Goal: Navigation & Orientation: Find specific page/section

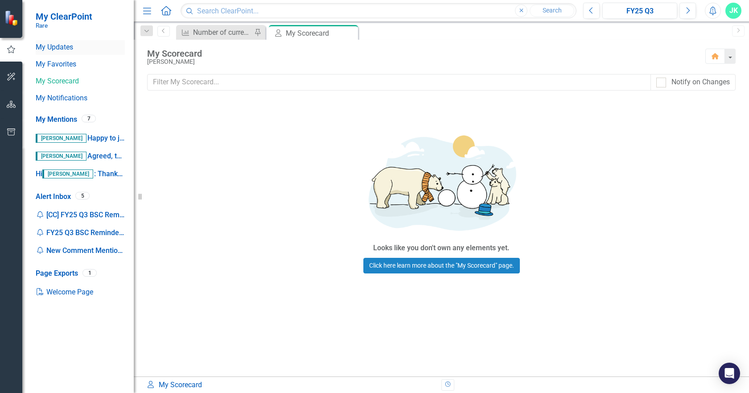
click at [44, 50] on link "My Updates" at bounding box center [80, 47] width 89 height 10
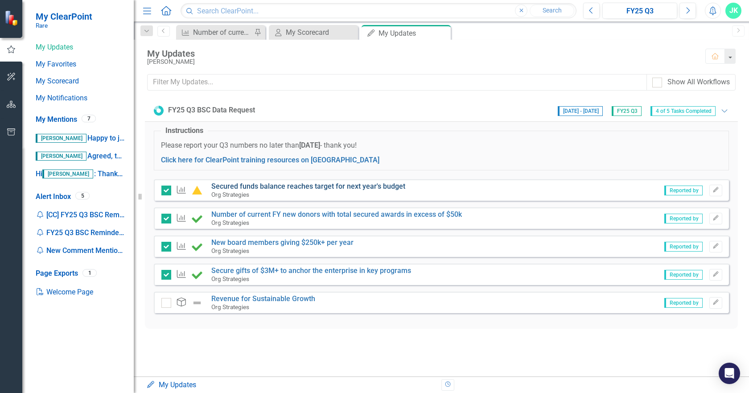
click at [281, 189] on link "Secured funds balance reaches target for next year's budget" at bounding box center [308, 186] width 194 height 8
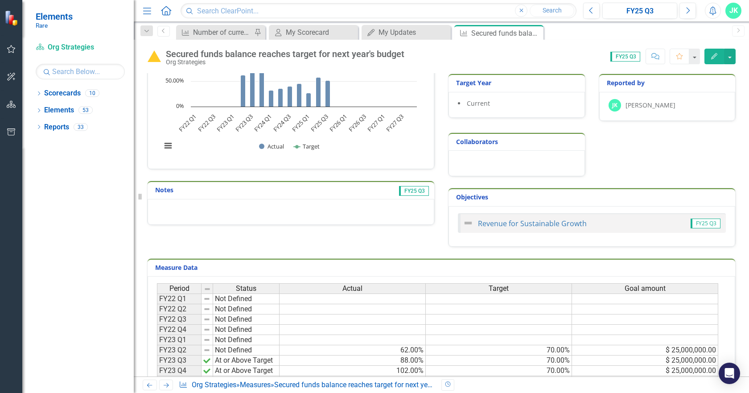
scroll to position [64, 0]
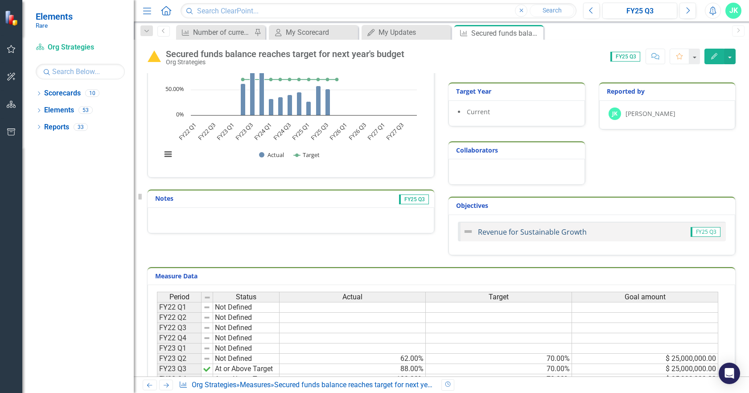
click at [557, 234] on link "Revenue for Sustainable Growth" at bounding box center [532, 232] width 109 height 10
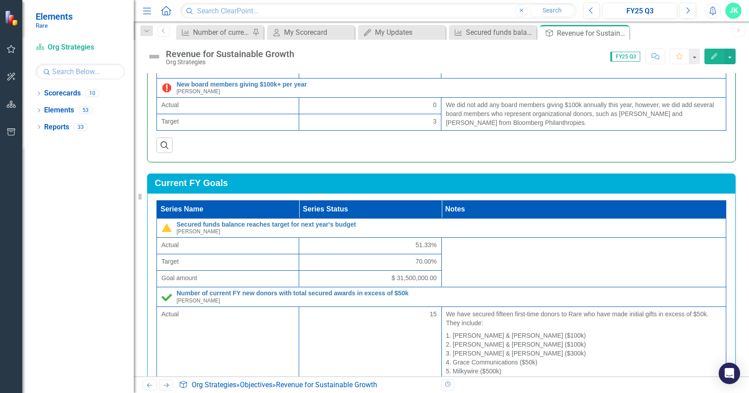
scroll to position [75, 0]
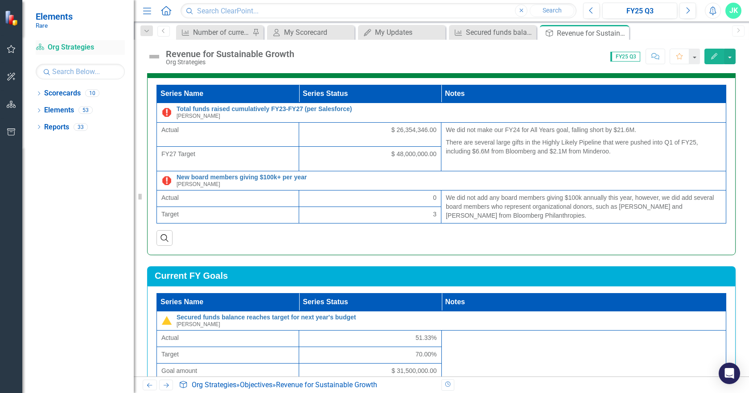
click at [70, 44] on link "Scorecard Org Strategies" at bounding box center [80, 47] width 89 height 10
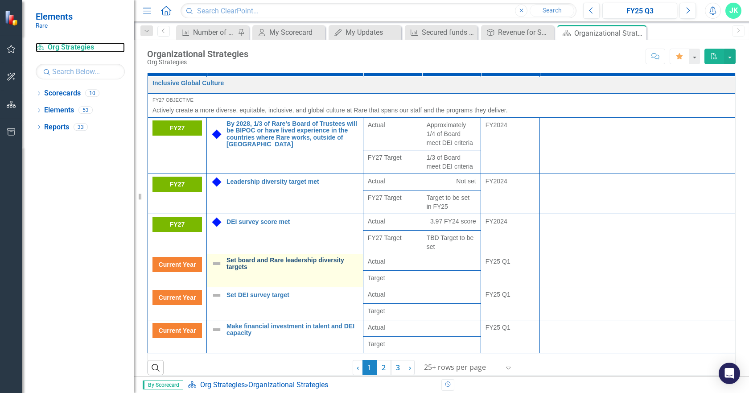
scroll to position [23, 0]
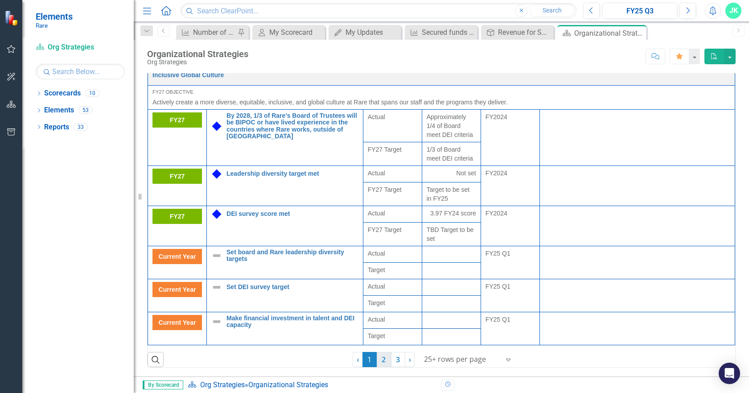
click at [382, 362] on link "2" at bounding box center [384, 359] width 14 height 15
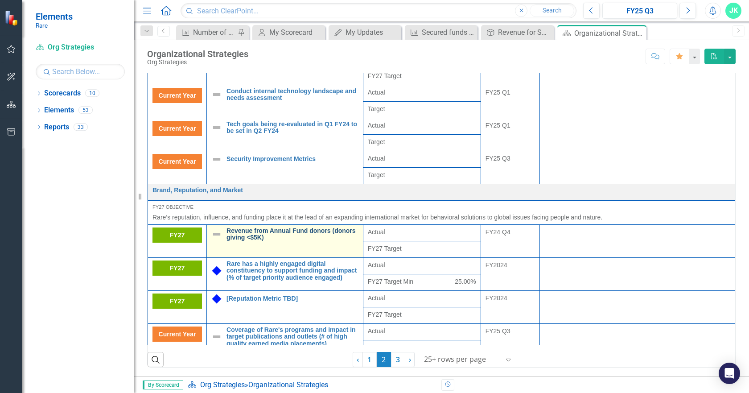
scroll to position [373, 0]
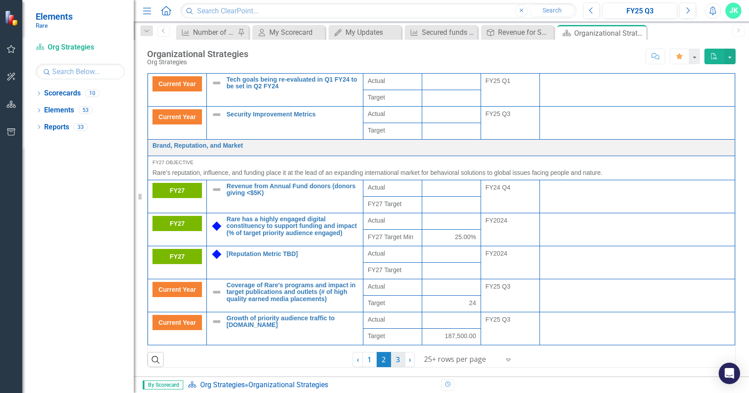
click at [395, 359] on link "3" at bounding box center [398, 359] width 14 height 15
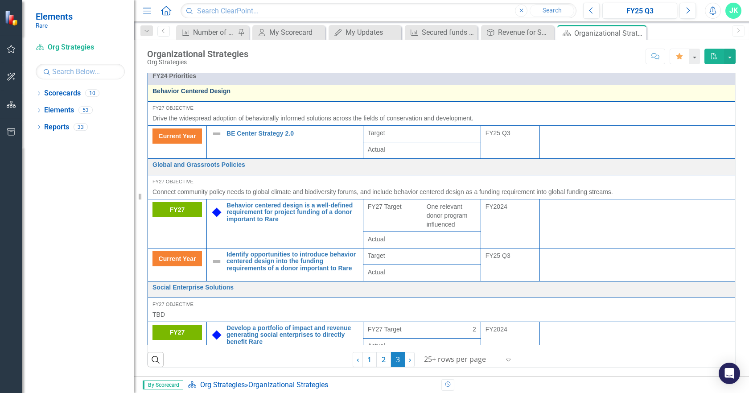
click at [209, 89] on link "Behavior Centered Design" at bounding box center [442, 91] width 578 height 7
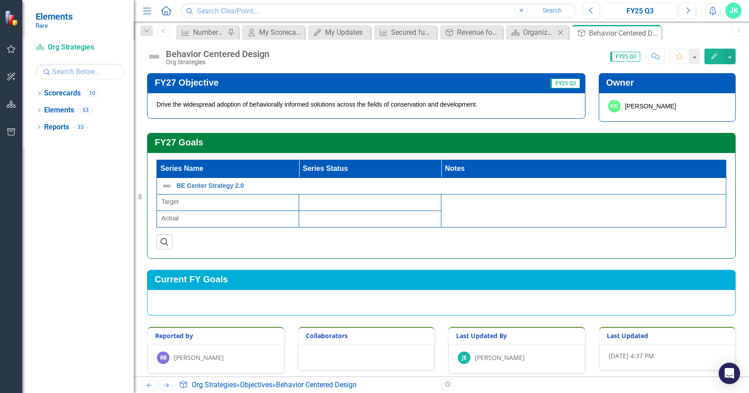
click at [555, 30] on div "Close" at bounding box center [560, 32] width 11 height 11
click at [509, 30] on div "Revenue for Sustainable Growth" at bounding box center [519, 32] width 42 height 11
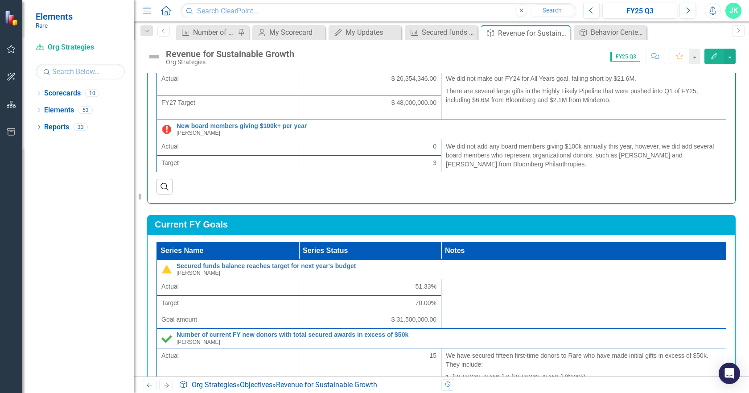
scroll to position [45, 0]
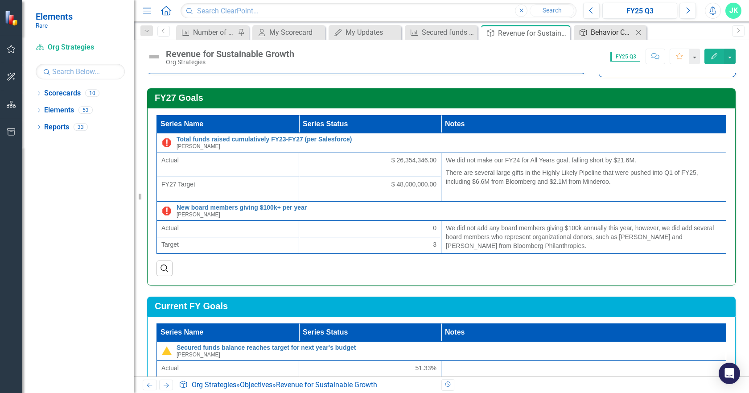
click at [610, 35] on div "Behavior Centered Design" at bounding box center [612, 32] width 42 height 11
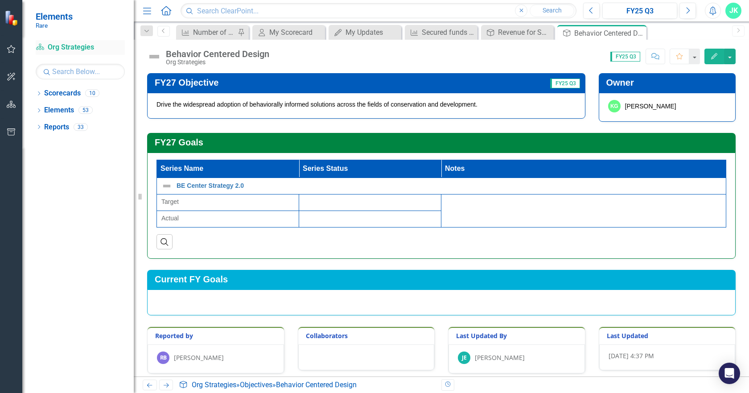
click at [72, 41] on div "Scorecard Org Strategies" at bounding box center [80, 47] width 89 height 15
click at [61, 47] on link "Scorecard Org Strategies" at bounding box center [80, 47] width 89 height 10
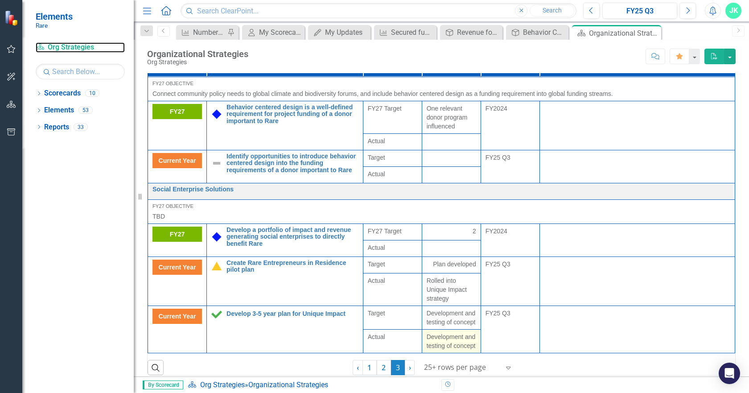
scroll to position [23, 0]
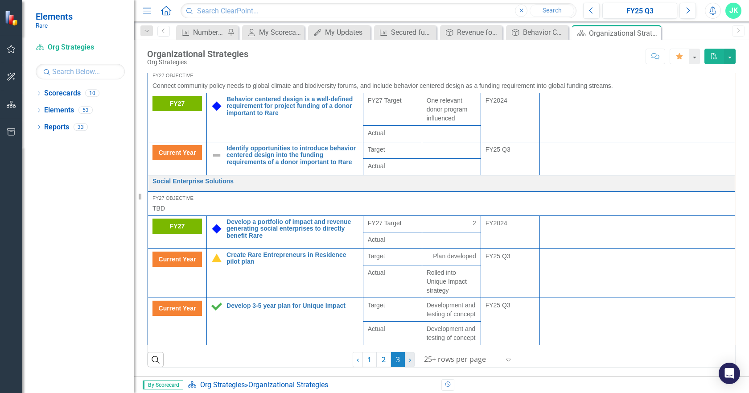
click at [407, 366] on link "› Next" at bounding box center [410, 359] width 10 height 15
